Goal: Navigation & Orientation: Find specific page/section

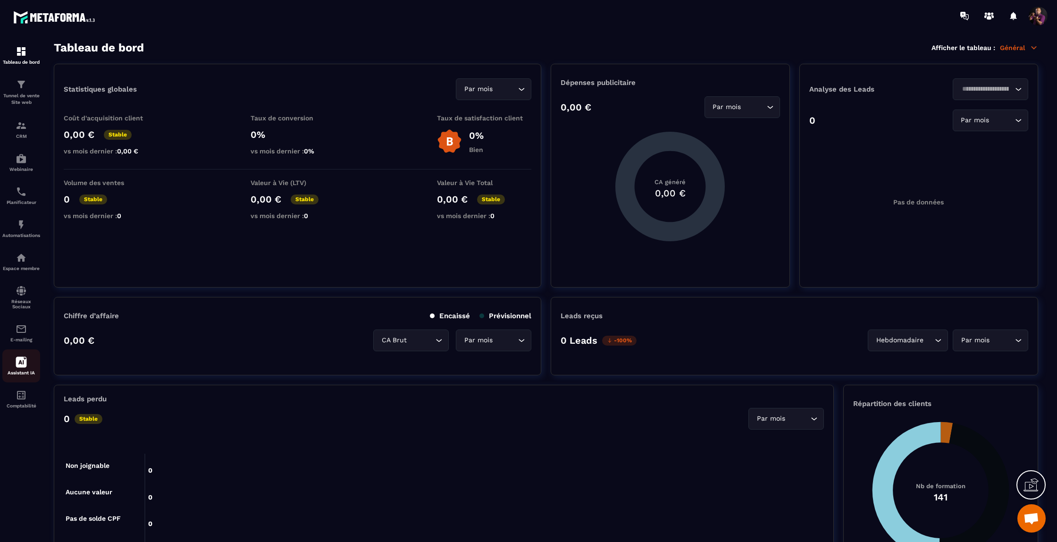
click at [17, 368] on icon at bounding box center [21, 362] width 11 height 11
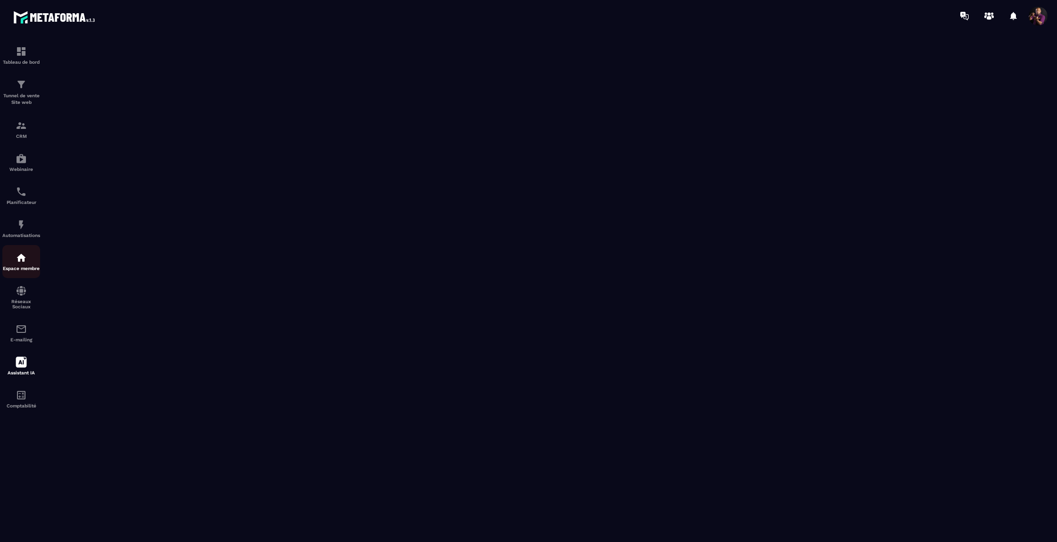
click at [26, 261] on img at bounding box center [21, 257] width 11 height 11
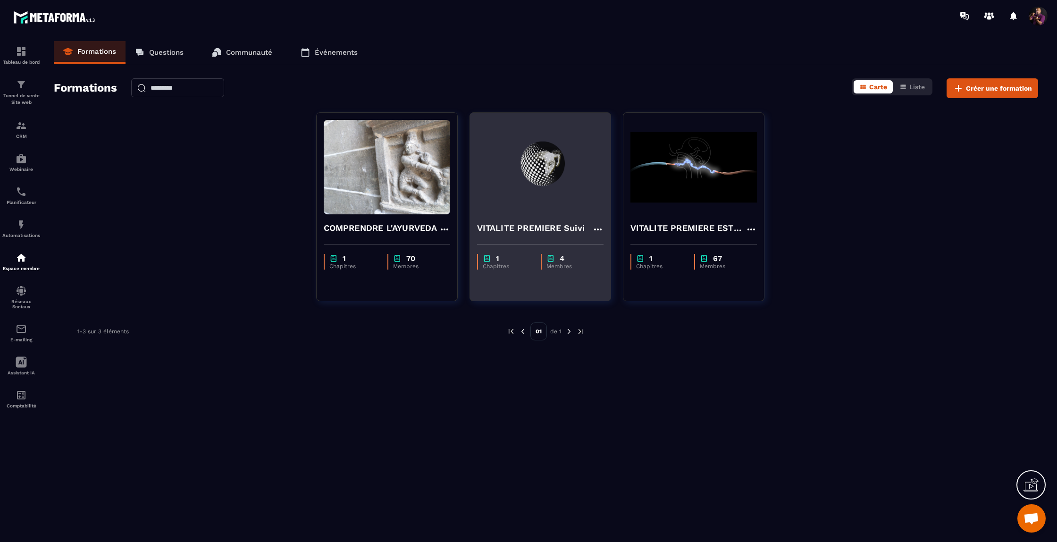
click at [593, 187] on img at bounding box center [540, 167] width 126 height 94
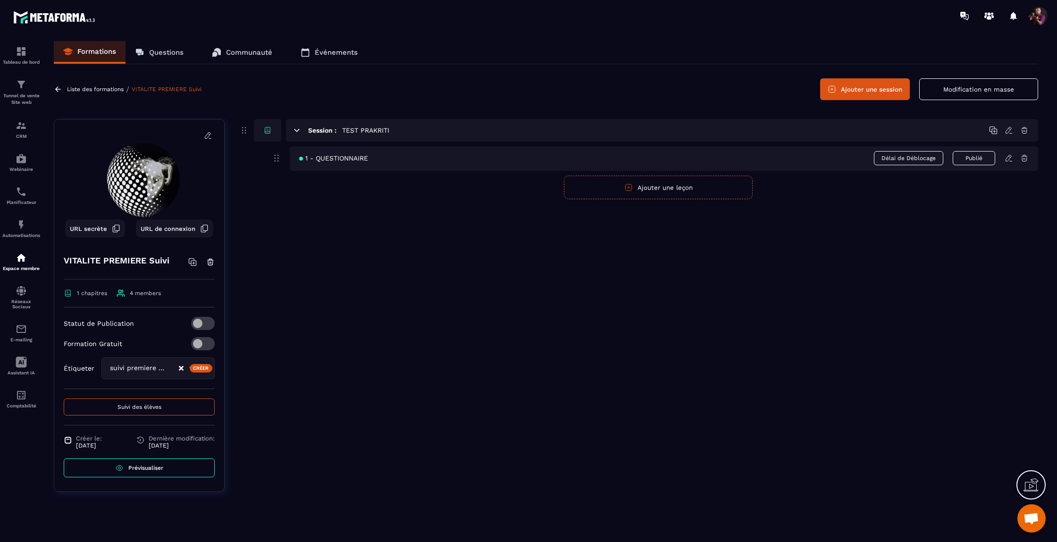
click at [166, 54] on p "Questions" at bounding box center [166, 52] width 34 height 8
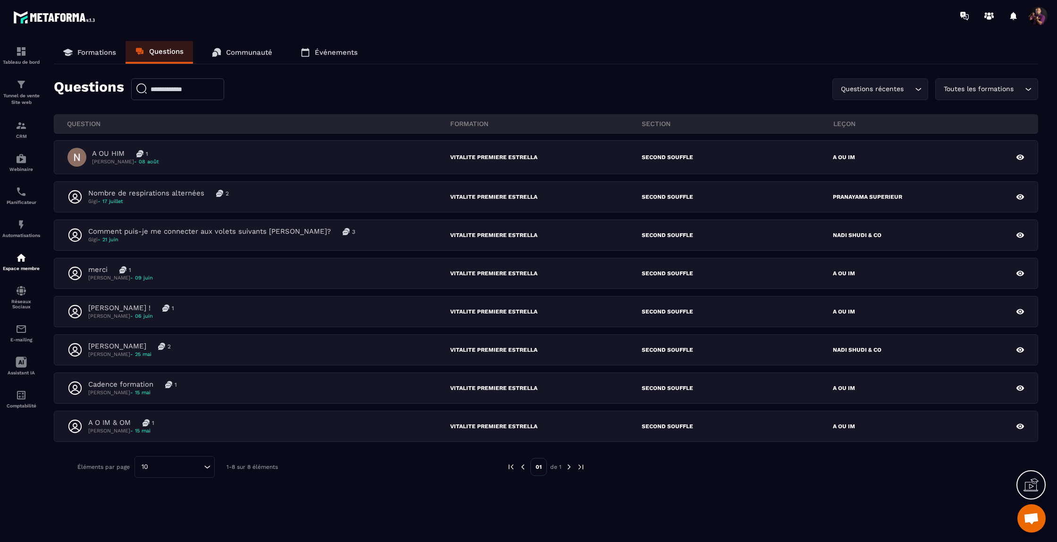
click at [92, 48] on p "Formations" at bounding box center [96, 52] width 39 height 8
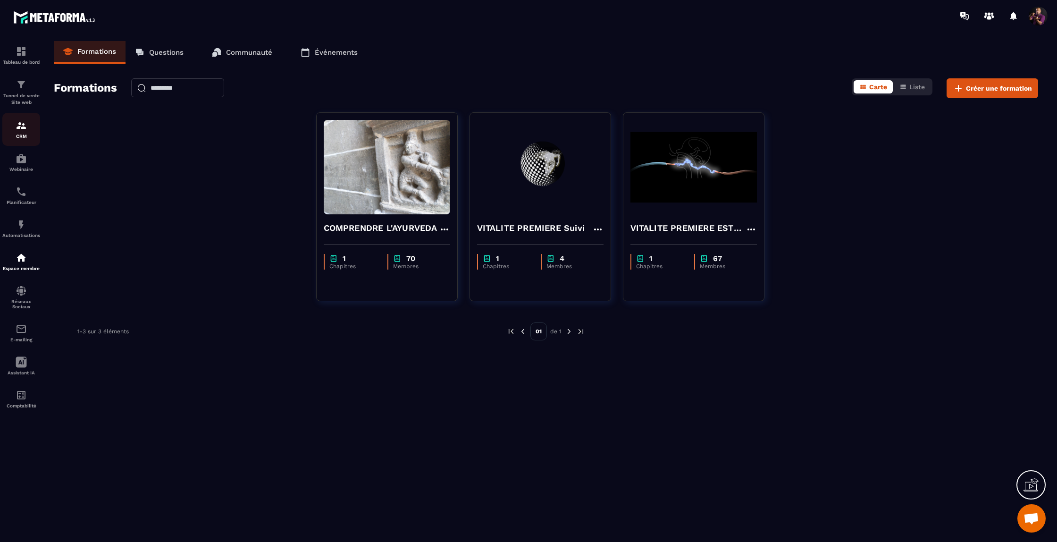
click at [21, 125] on img at bounding box center [21, 125] width 11 height 11
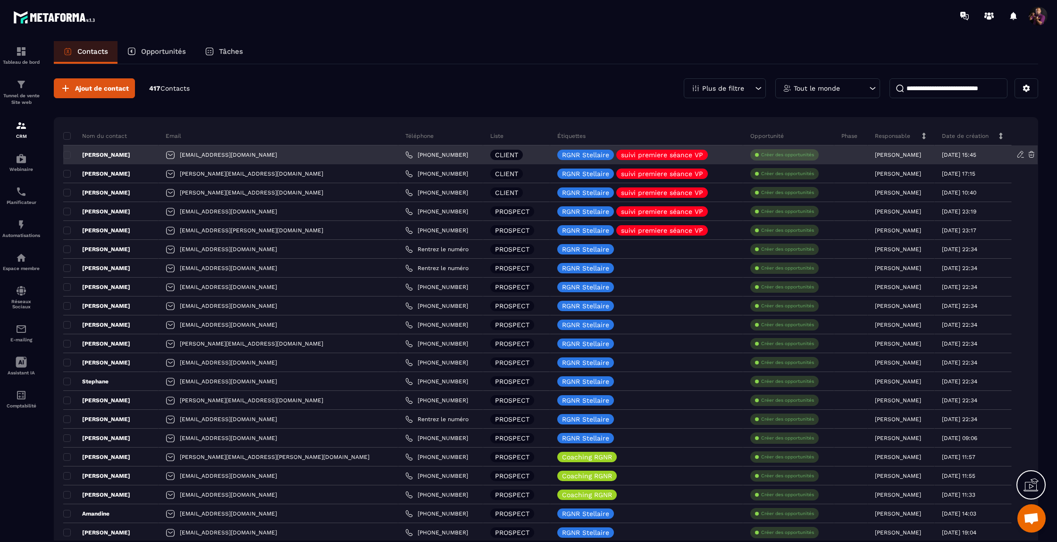
click at [405, 152] on link "[PHONE_NUMBER]" at bounding box center [436, 155] width 63 height 8
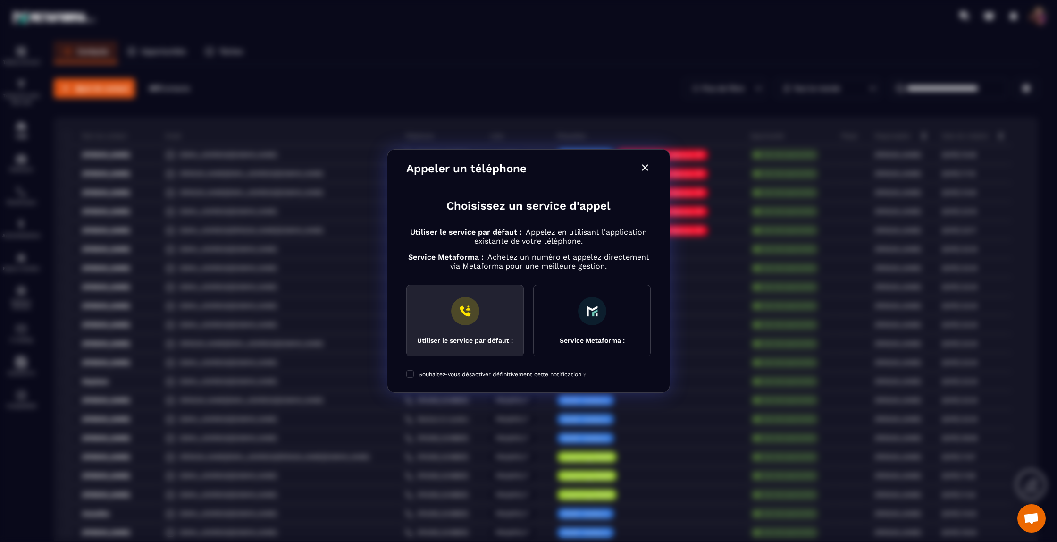
click at [478, 310] on img "Modal window" at bounding box center [465, 311] width 28 height 28
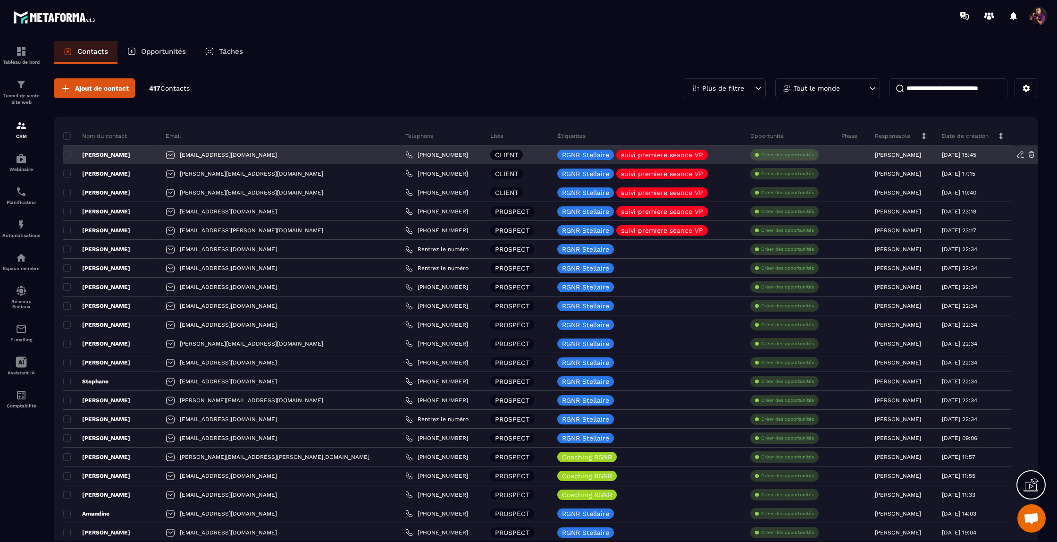
click at [217, 155] on div "[EMAIL_ADDRESS][DOMAIN_NAME]" at bounding box center [279, 154] width 240 height 19
click at [101, 151] on p "[PERSON_NAME]" at bounding box center [96, 155] width 67 height 8
